Goal: Transaction & Acquisition: Purchase product/service

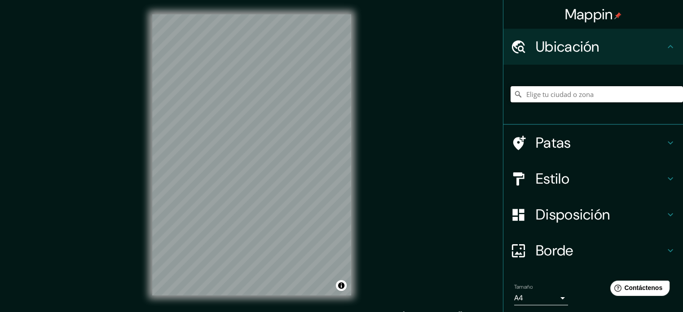
click at [537, 89] on input "Elige tu ciudad o zona" at bounding box center [596, 94] width 172 height 16
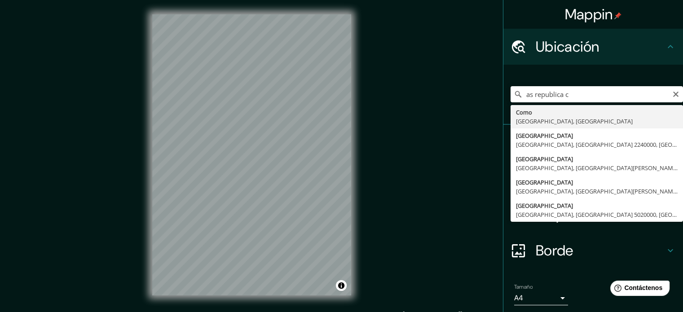
type input "[GEOGRAPHIC_DATA], [GEOGRAPHIC_DATA], [GEOGRAPHIC_DATA]"
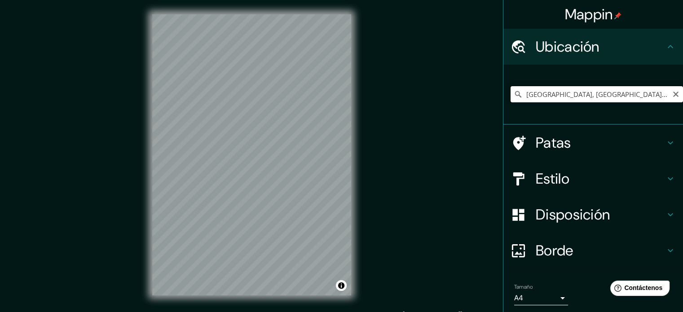
click at [618, 90] on input "[GEOGRAPHIC_DATA], [GEOGRAPHIC_DATA], [GEOGRAPHIC_DATA]" at bounding box center [596, 94] width 172 height 16
click at [654, 95] on input "[GEOGRAPHIC_DATA], [GEOGRAPHIC_DATA], [GEOGRAPHIC_DATA]" at bounding box center [596, 94] width 172 height 16
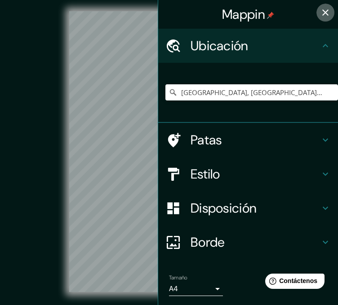
click at [322, 13] on icon "button" at bounding box center [325, 12] width 6 height 6
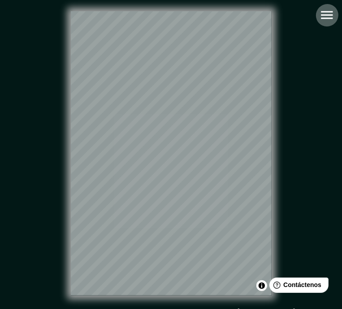
click at [331, 11] on icon "button" at bounding box center [328, 15] width 16 height 16
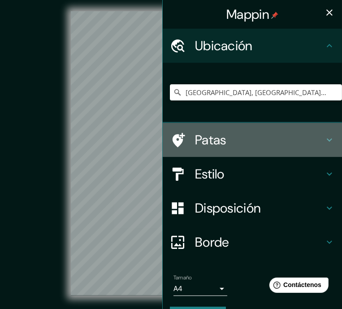
click at [215, 142] on font "Patas" at bounding box center [210, 140] width 31 height 17
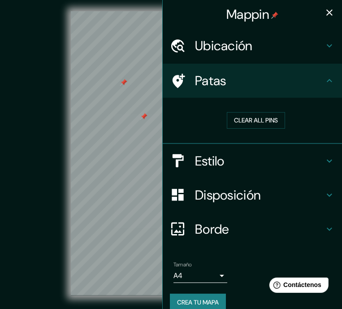
click at [122, 86] on div at bounding box center [123, 82] width 7 height 7
click at [327, 12] on icon "button" at bounding box center [330, 12] width 6 height 6
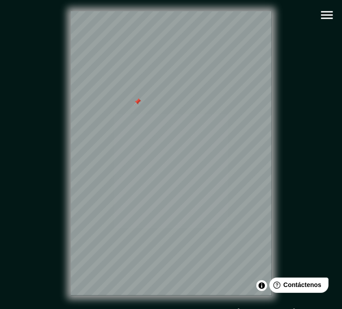
click at [321, 18] on icon "button" at bounding box center [328, 15] width 16 height 16
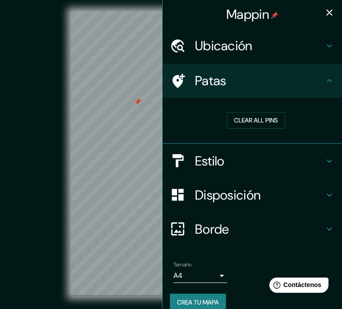
click at [248, 166] on h4 "Estilo" at bounding box center [259, 161] width 129 height 16
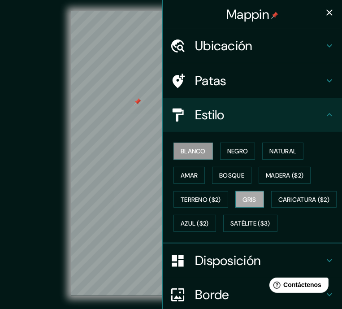
click at [246, 199] on font "Gris" at bounding box center [249, 200] width 13 height 8
click at [120, 176] on div at bounding box center [120, 172] width 7 height 7
click at [327, 12] on icon "button" at bounding box center [330, 12] width 6 height 6
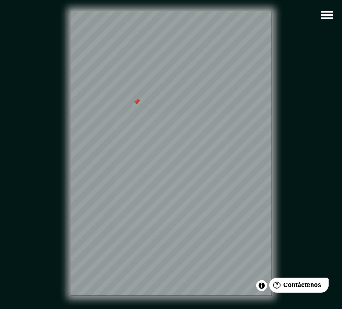
click at [137, 105] on div at bounding box center [136, 101] width 7 height 7
click at [144, 103] on div at bounding box center [143, 99] width 7 height 7
click at [328, 12] on icon "button" at bounding box center [327, 15] width 12 height 8
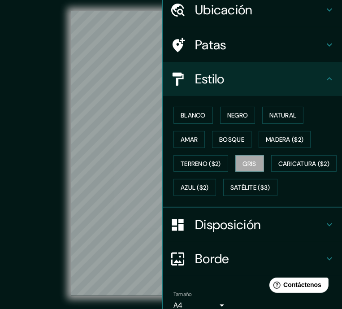
scroll to position [100, 0]
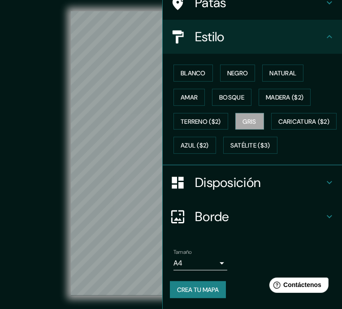
click at [190, 291] on font "Crea tu mapa" at bounding box center [198, 290] width 42 height 8
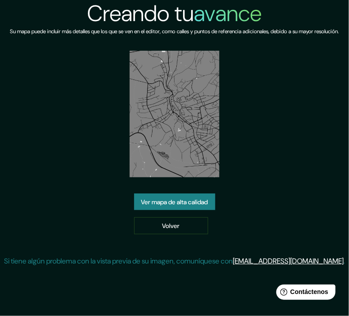
click at [174, 206] on font "Ver mapa de alta calidad" at bounding box center [174, 202] width 67 height 8
